Goal: Communication & Community: Answer question/provide support

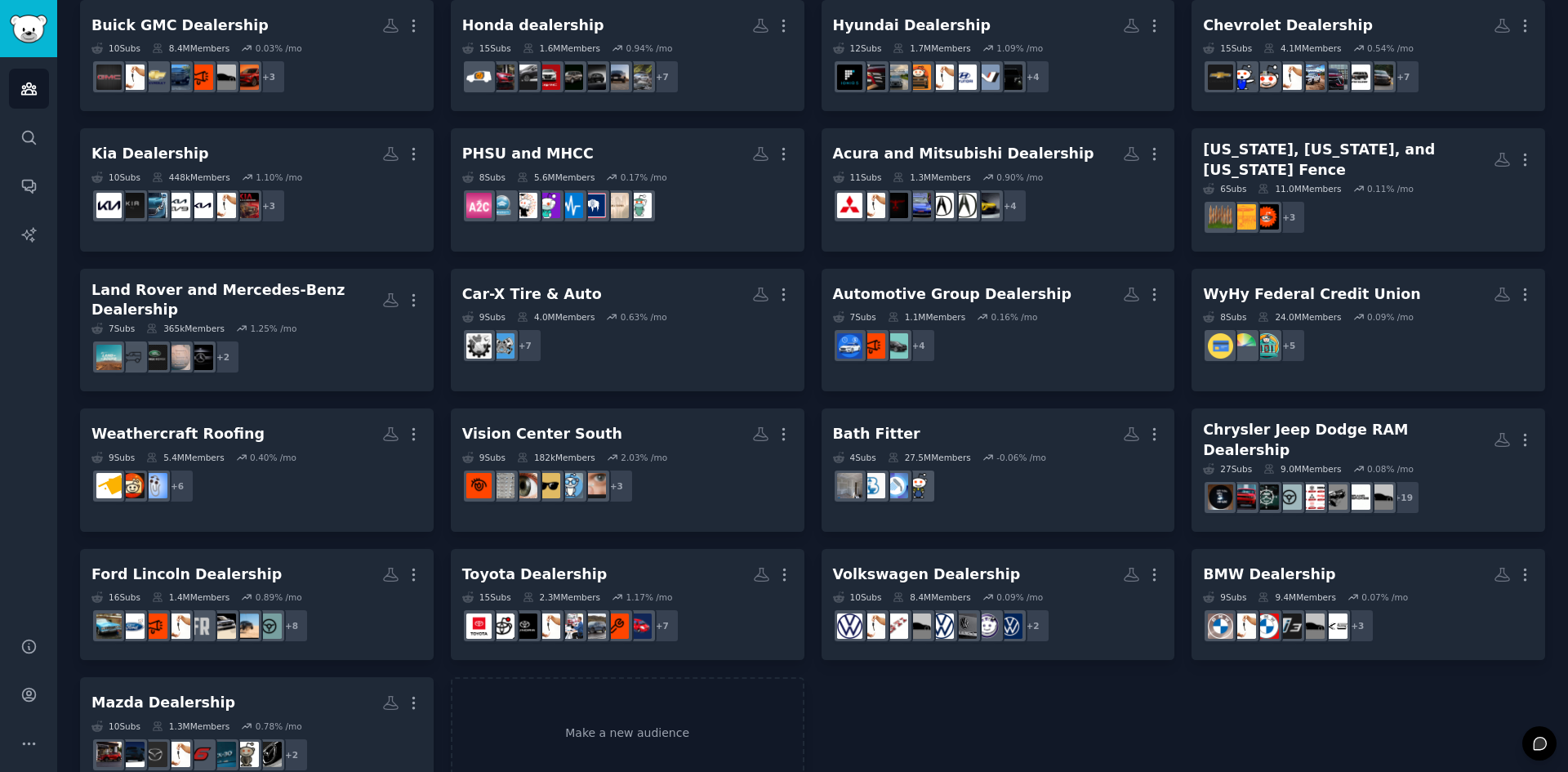
scroll to position [264, 0]
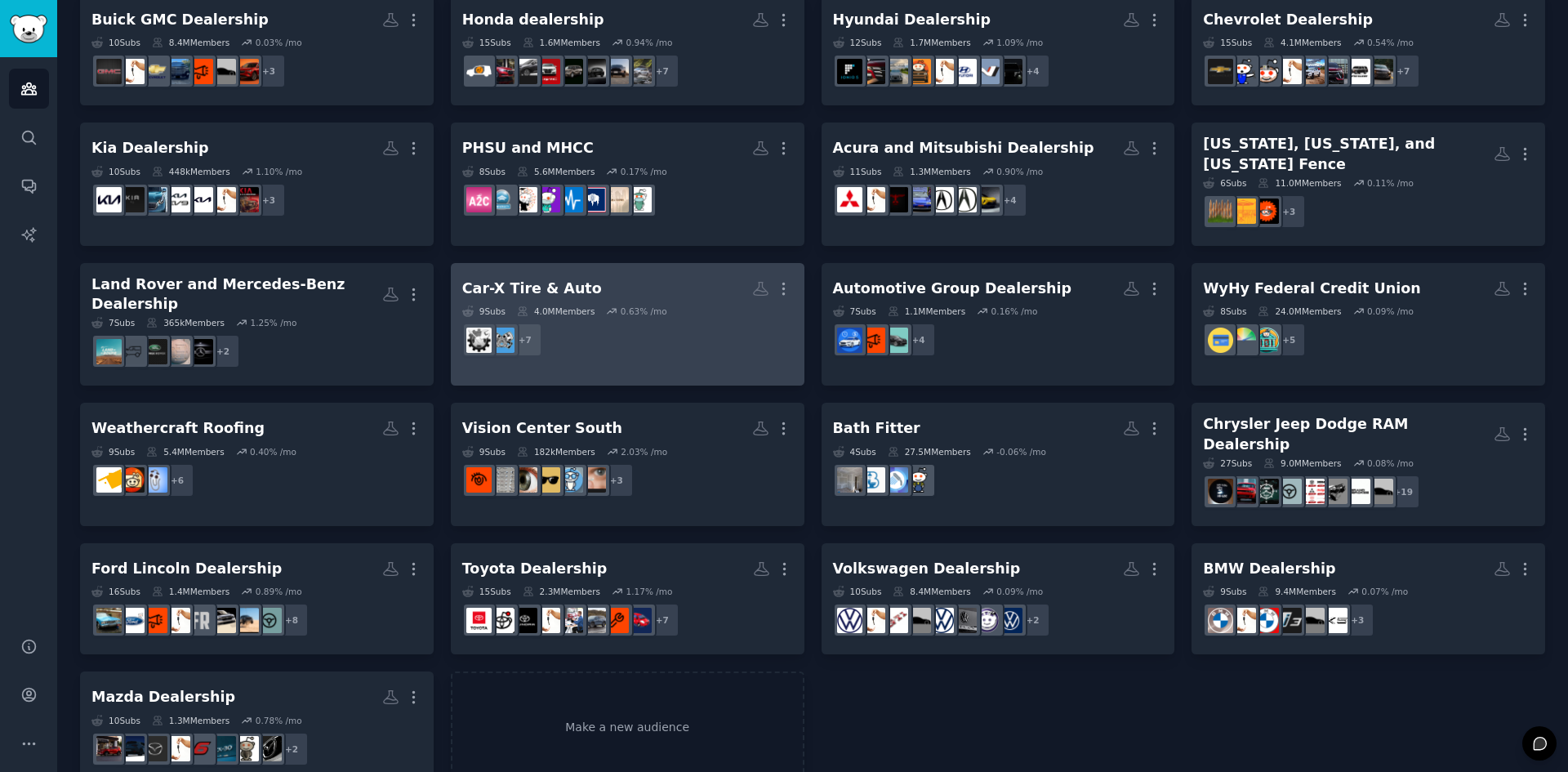
click at [575, 305] on div "4.0M Members" at bounding box center [556, 311] width 78 height 11
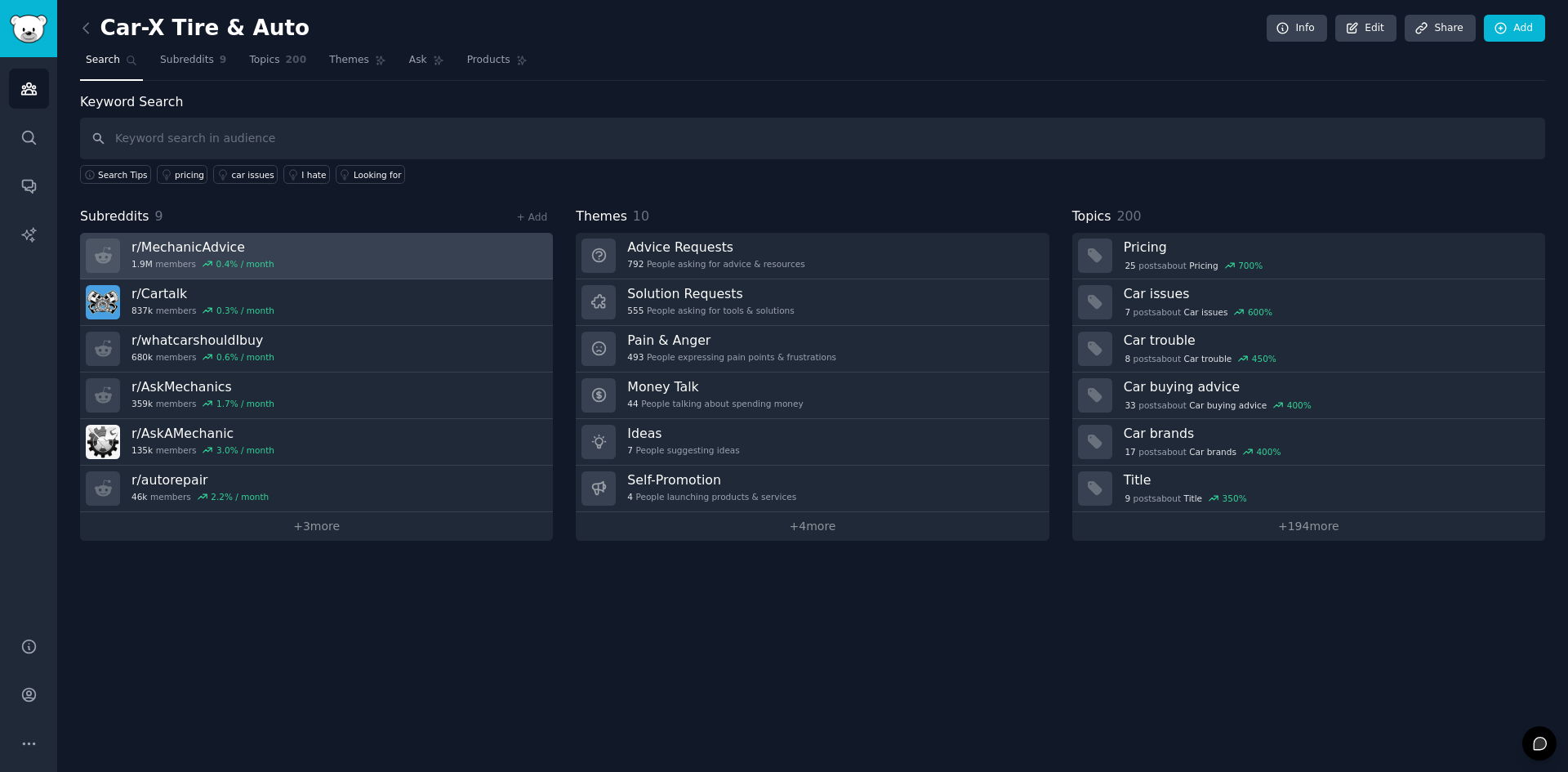
click at [290, 260] on link "r/ MechanicAdvice 1.9M members 0.4 % / month" at bounding box center [317, 255] width 473 height 46
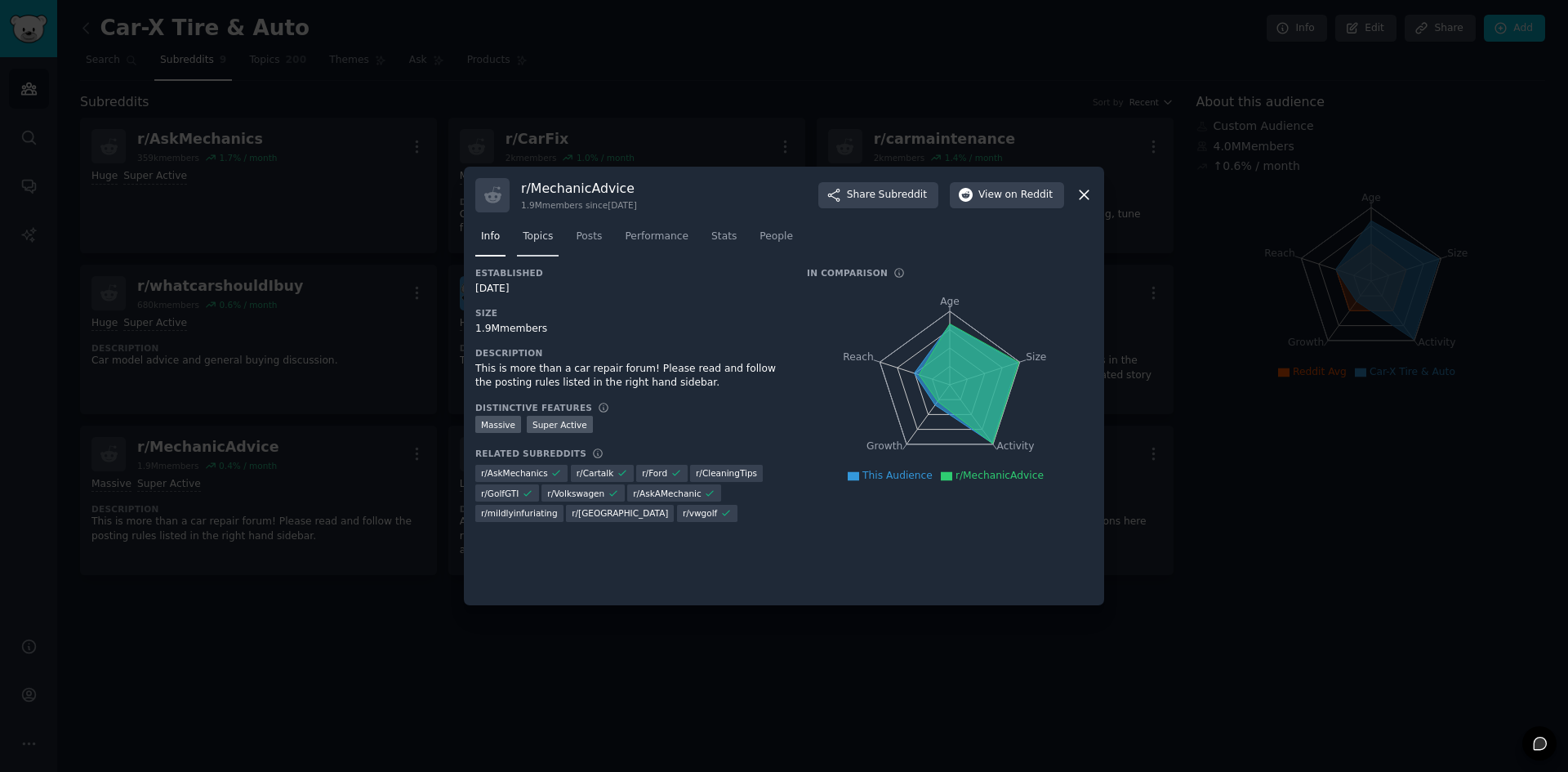
click at [542, 248] on link "Topics" at bounding box center [538, 240] width 42 height 33
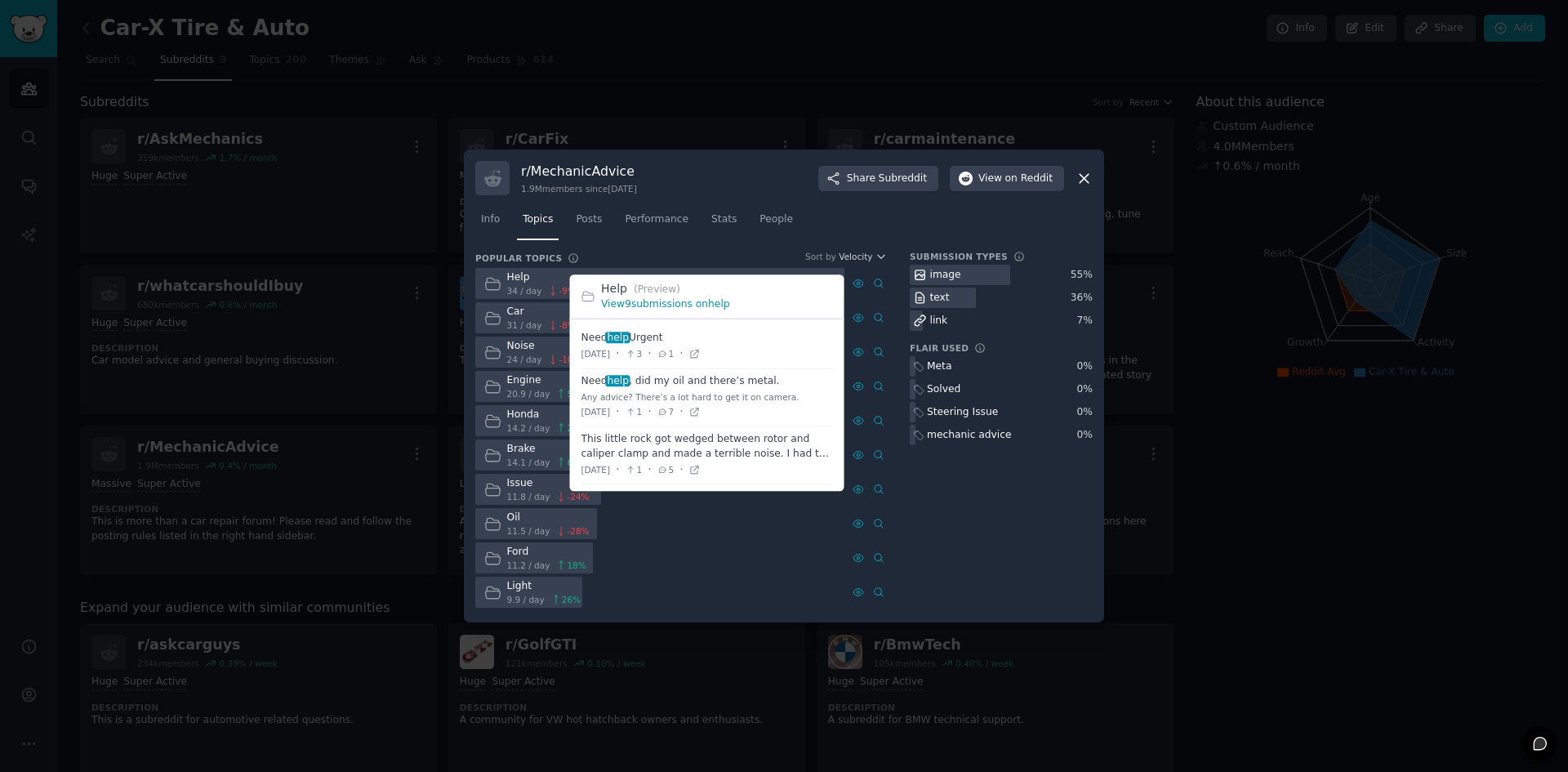
click at [690, 303] on link "View 9 submissions on help" at bounding box center [665, 304] width 129 height 11
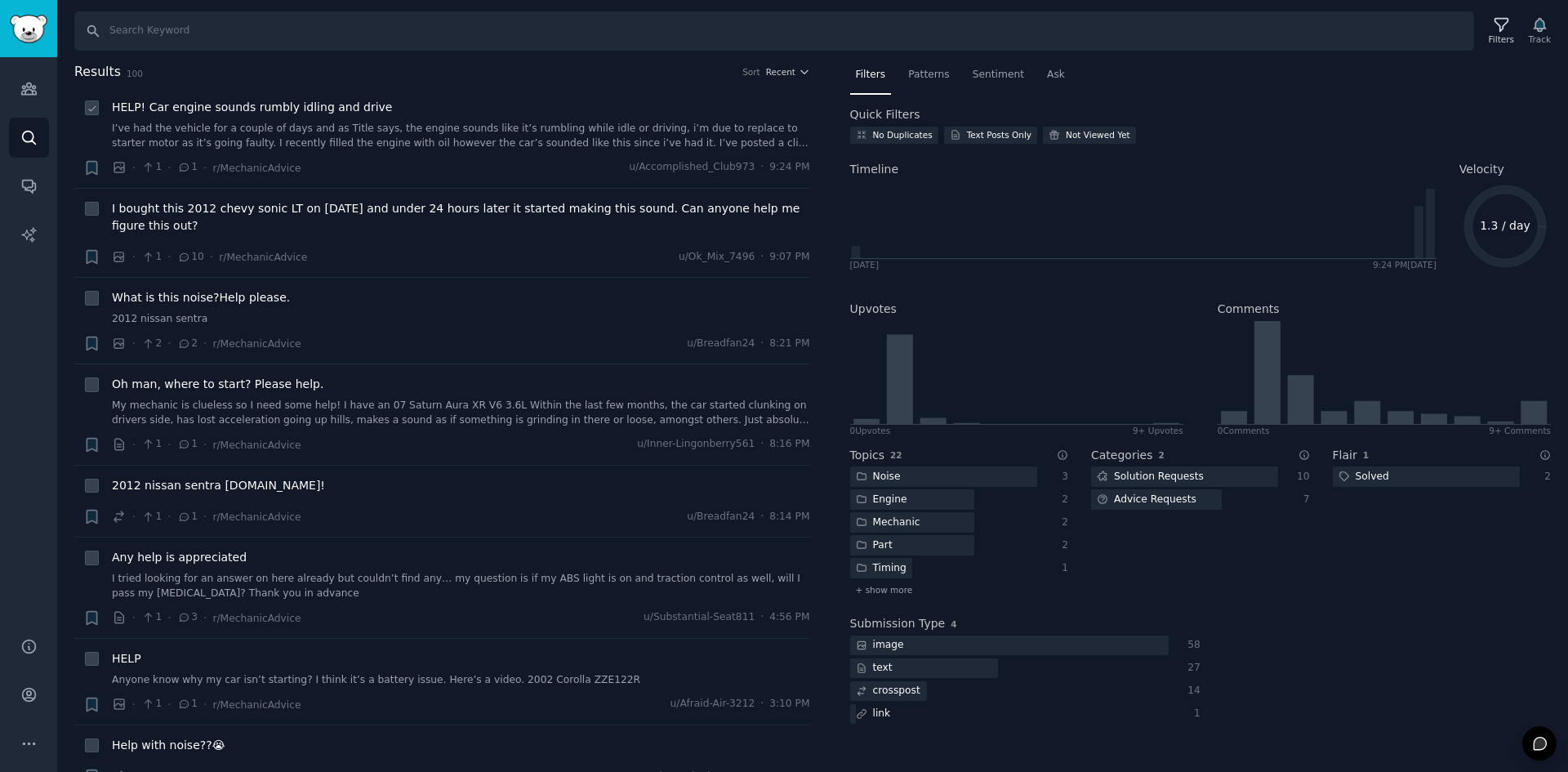
click at [398, 127] on link "I’ve had the vehicle for a couple of days and as Title says, the engine sounds …" at bounding box center [460, 136] width 698 height 28
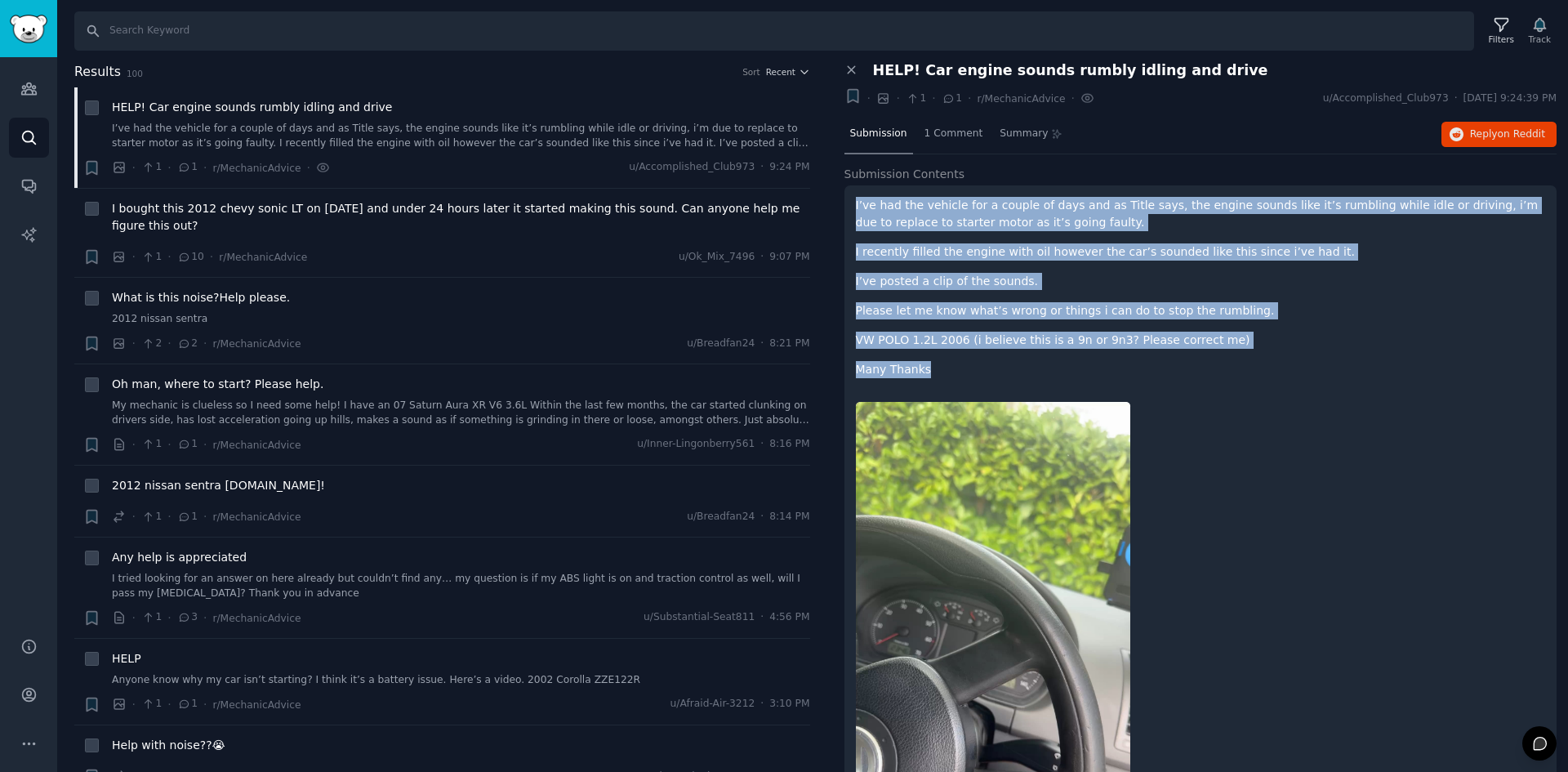
drag, startPoint x: 855, startPoint y: 201, endPoint x: 941, endPoint y: 373, distance: 192.3
click at [941, 373] on div "I’ve had the vehicle for a couple of days and as Title says, the engine sounds …" at bounding box center [1201, 287] width 690 height 181
copy div "I’ve had the vehicle for a couple of days and as Title says, the engine sounds …"
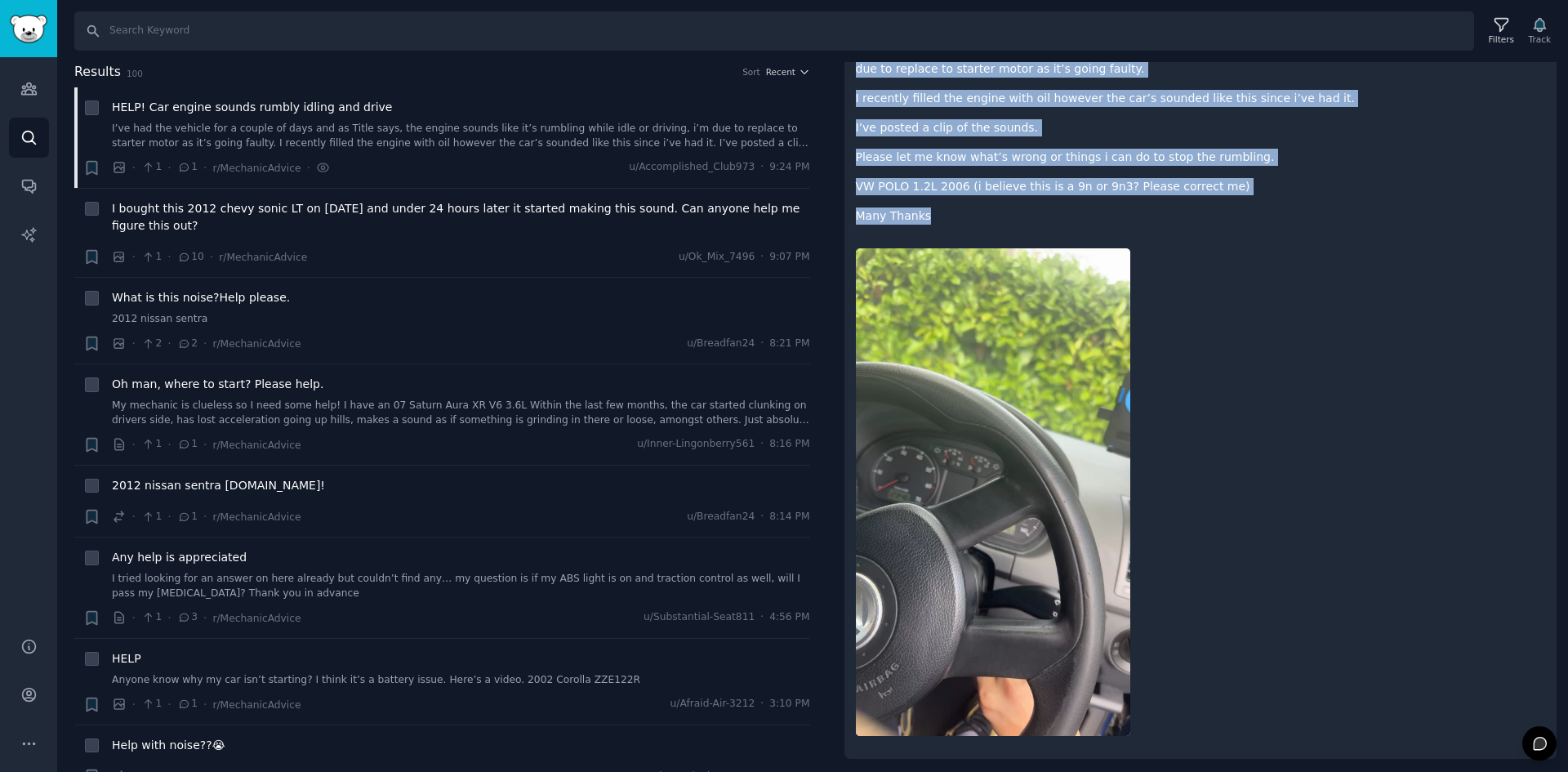
scroll to position [157, 0]
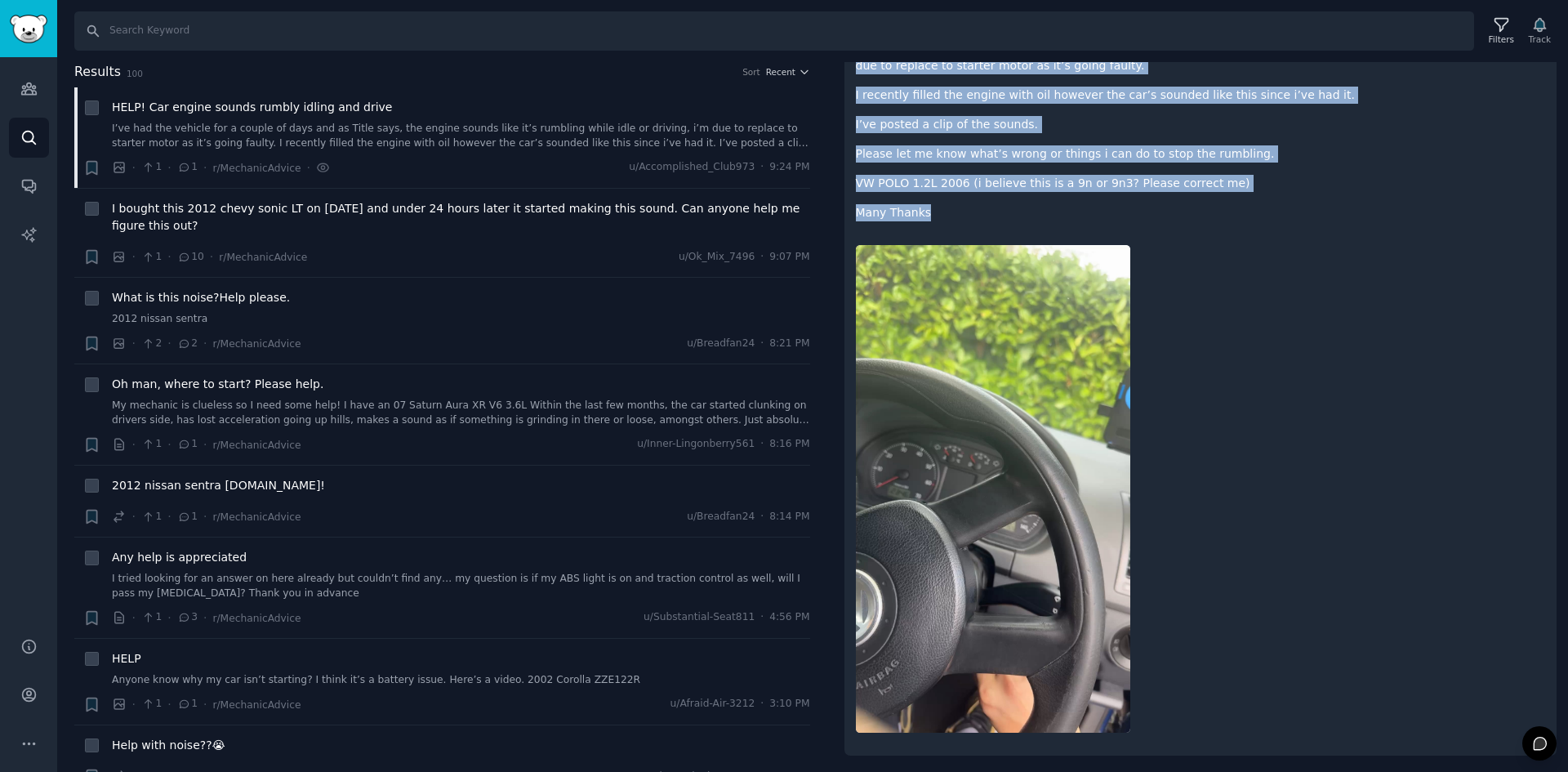
click at [1000, 506] on img at bounding box center [993, 489] width 274 height 488
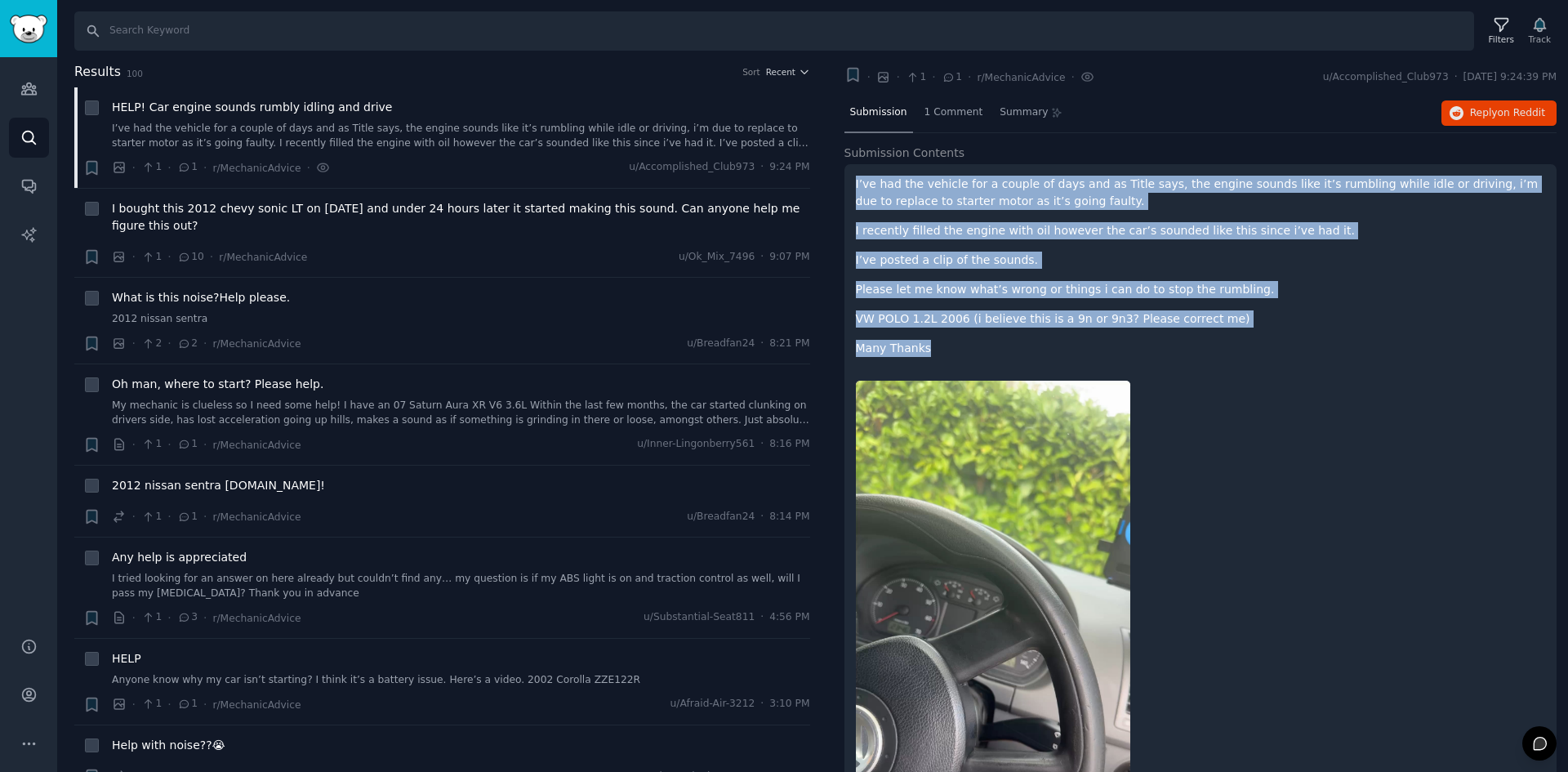
scroll to position [0, 0]
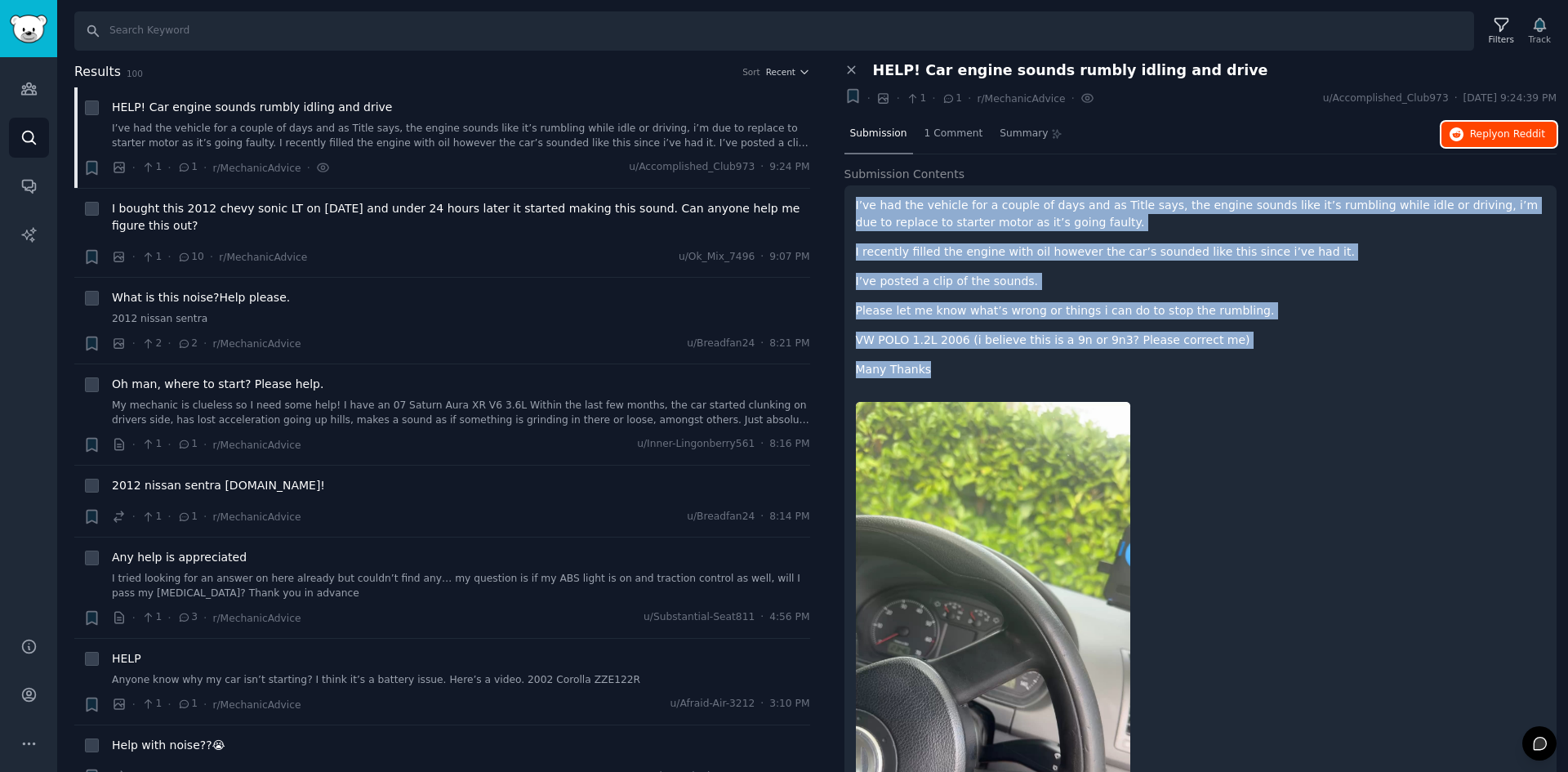
click at [1482, 129] on span "Reply on Reddit" at bounding box center [1508, 135] width 76 height 15
